Goal: Transaction & Acquisition: Purchase product/service

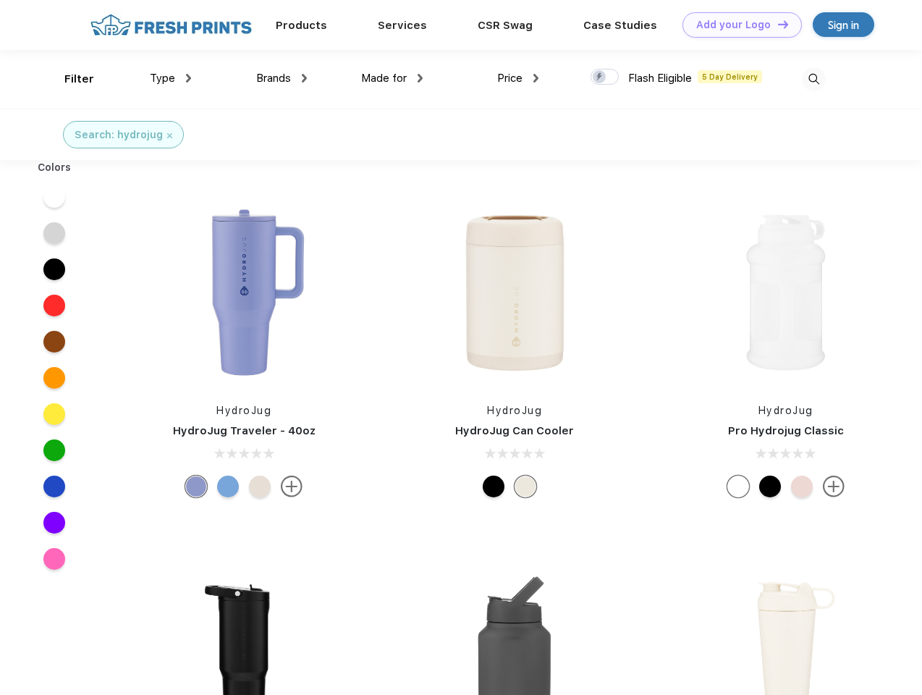
click at [737, 25] on link "Add your Logo Design Tool" at bounding box center [742, 24] width 119 height 25
click at [0, 0] on div "Design Tool" at bounding box center [0, 0] width 0 height 0
click at [777, 24] on link "Add your Logo Design Tool" at bounding box center [742, 24] width 119 height 25
click at [69, 79] on div "Filter" at bounding box center [79, 79] width 30 height 17
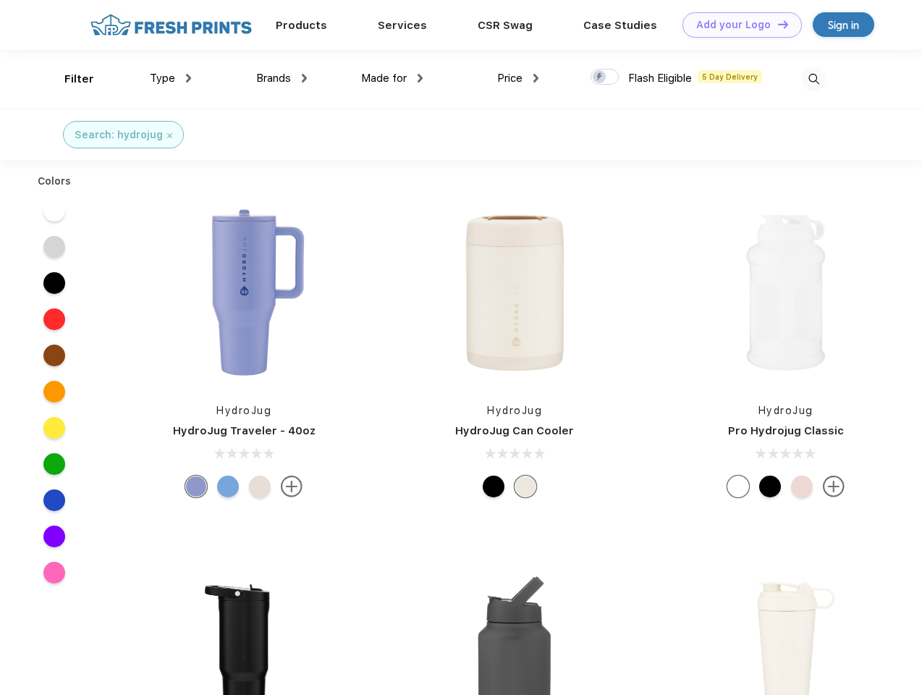
click at [171, 78] on span "Type" at bounding box center [162, 78] width 25 height 13
click at [282, 78] on span "Brands" at bounding box center [273, 78] width 35 height 13
click at [392, 78] on span "Made for" at bounding box center [384, 78] width 46 height 13
click at [518, 78] on span "Price" at bounding box center [509, 78] width 25 height 13
click at [605, 77] on div at bounding box center [605, 77] width 28 height 16
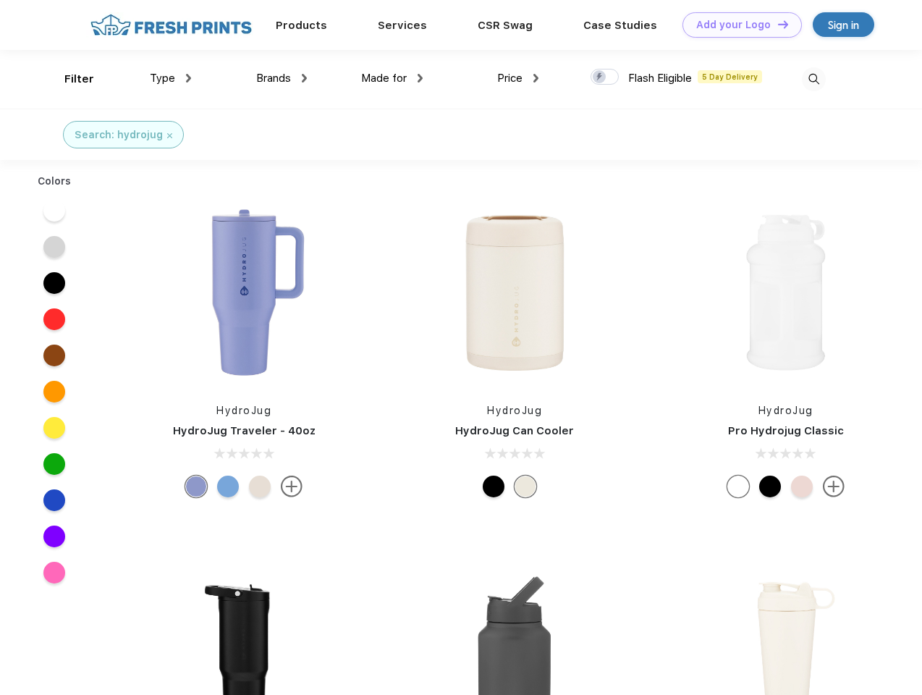
click at [600, 77] on input "checkbox" at bounding box center [595, 72] width 9 height 9
click at [814, 79] on img at bounding box center [814, 79] width 24 height 24
